Goal: Information Seeking & Learning: Check status

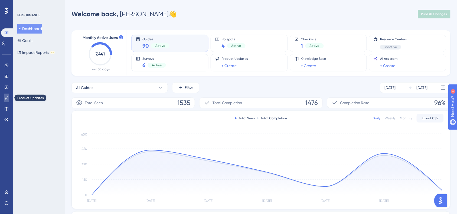
click at [9, 98] on link at bounding box center [6, 98] width 4 height 9
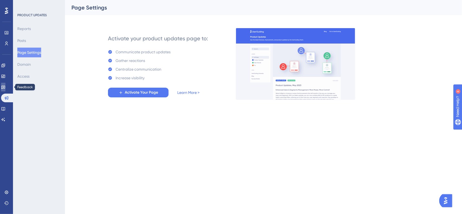
click at [5, 88] on link at bounding box center [3, 87] width 4 height 9
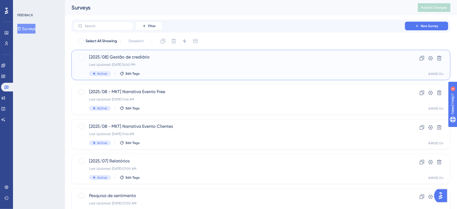
click at [166, 58] on span "[2025/08] Gestão de crediário" at bounding box center [239, 57] width 300 height 6
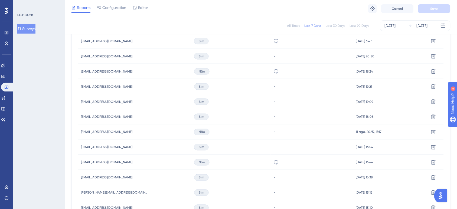
scroll to position [203, 0]
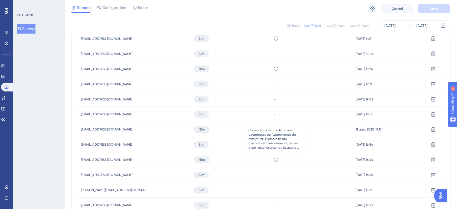
click at [275, 160] on icon at bounding box center [275, 159] width 5 height 5
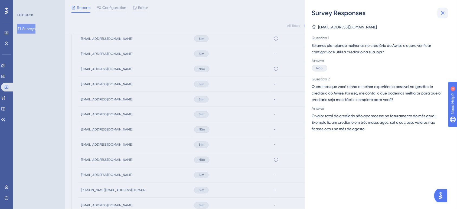
click at [441, 9] on button at bounding box center [442, 13] width 11 height 11
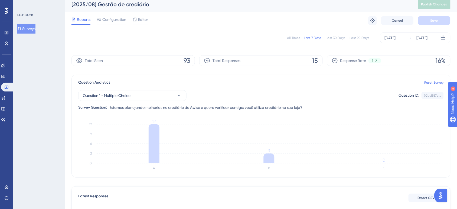
scroll to position [0, 0]
